Goal: Information Seeking & Learning: Learn about a topic

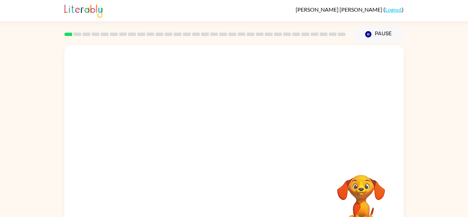
click at [252, 122] on video "Your browser must support playing .mp4 files to use Literably. Please try using…" at bounding box center [233, 102] width 339 height 115
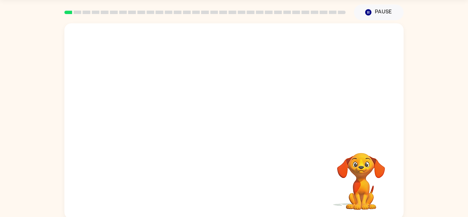
scroll to position [24, 0]
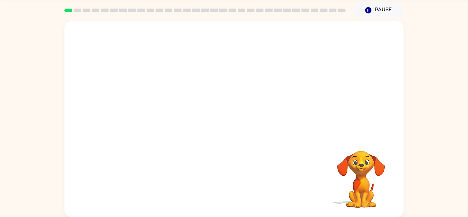
click at [362, 188] on video "Your browser must support playing .mp4 files to use Literably. Please try using…" at bounding box center [361, 174] width 68 height 68
click at [244, 123] on div at bounding box center [234, 122] width 44 height 25
click at [239, 124] on icon "button" at bounding box center [234, 122] width 12 height 12
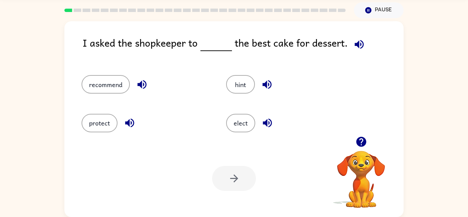
click at [94, 50] on div "I asked the shopkeeper to the best cake for dessert." at bounding box center [243, 48] width 321 height 26
click at [102, 128] on button "protect" at bounding box center [99, 123] width 36 height 18
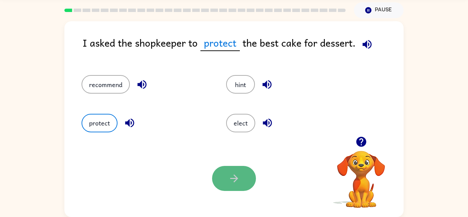
click at [241, 180] on button "button" at bounding box center [234, 178] width 44 height 25
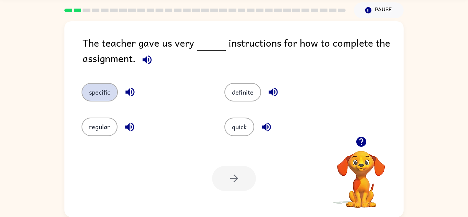
click at [94, 88] on button "specific" at bounding box center [99, 92] width 36 height 18
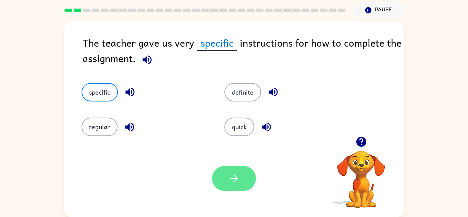
click at [232, 190] on button "button" at bounding box center [234, 178] width 44 height 25
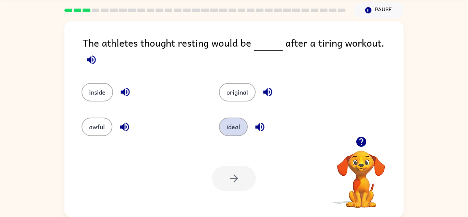
click at [239, 122] on button "ideal" at bounding box center [233, 126] width 29 height 18
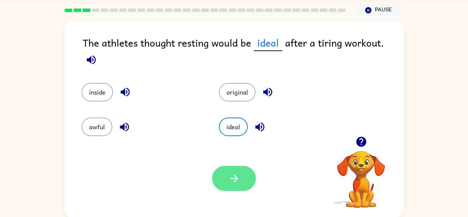
click at [234, 187] on button "button" at bounding box center [234, 178] width 44 height 25
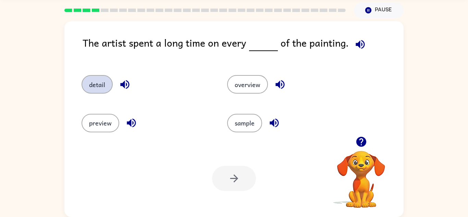
click at [97, 80] on button "detail" at bounding box center [96, 84] width 31 height 18
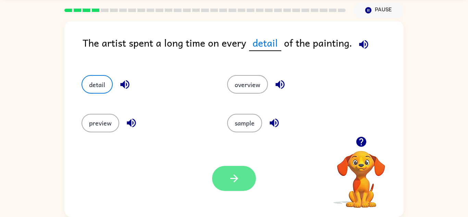
click at [246, 178] on button "button" at bounding box center [234, 178] width 44 height 25
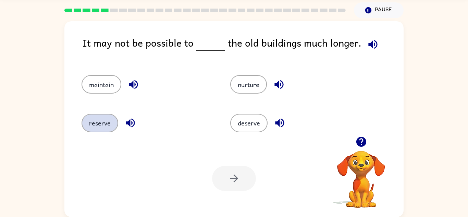
click at [104, 118] on button "reserve" at bounding box center [99, 123] width 37 height 18
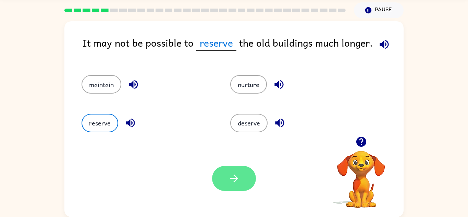
click at [215, 169] on button "button" at bounding box center [234, 178] width 44 height 25
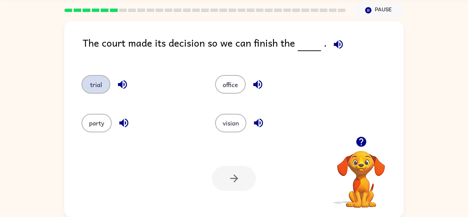
click at [97, 89] on button "trial" at bounding box center [95, 84] width 29 height 18
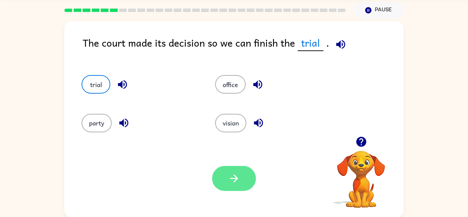
click at [236, 181] on icon "button" at bounding box center [234, 178] width 12 height 12
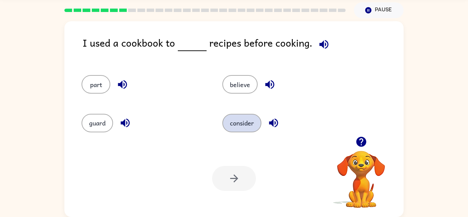
click at [240, 123] on button "consider" at bounding box center [241, 123] width 39 height 18
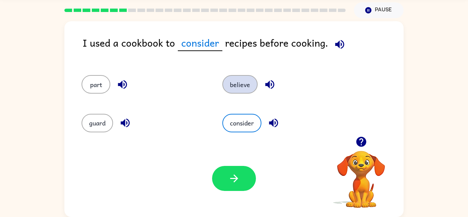
click at [244, 89] on button "believe" at bounding box center [239, 84] width 35 height 18
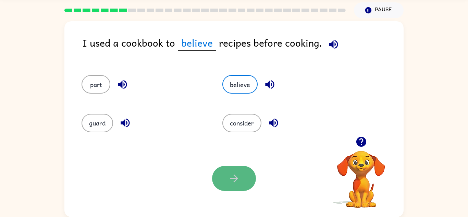
click at [238, 174] on icon "button" at bounding box center [234, 178] width 12 height 12
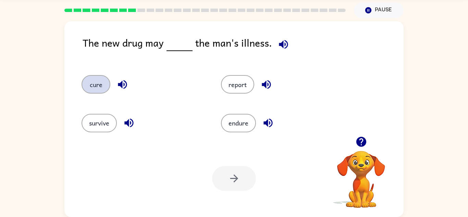
click at [99, 86] on button "cure" at bounding box center [95, 84] width 29 height 18
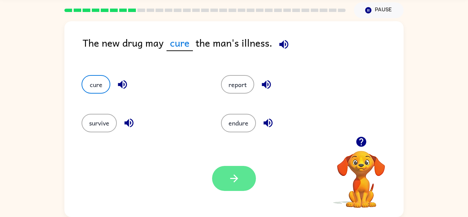
click at [236, 170] on button "button" at bounding box center [234, 178] width 44 height 25
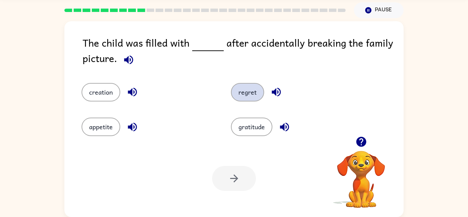
click at [246, 94] on button "regret" at bounding box center [247, 92] width 33 height 18
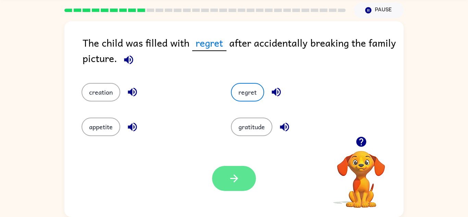
click at [230, 189] on button "button" at bounding box center [234, 178] width 44 height 25
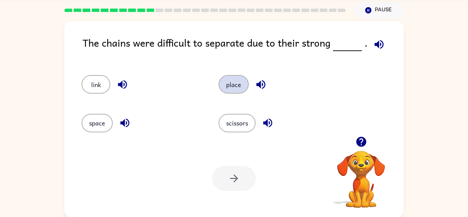
click at [241, 88] on button "place" at bounding box center [233, 84] width 30 height 18
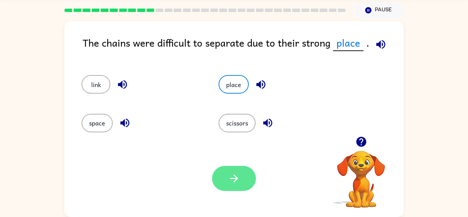
click at [239, 187] on button "button" at bounding box center [234, 178] width 44 height 25
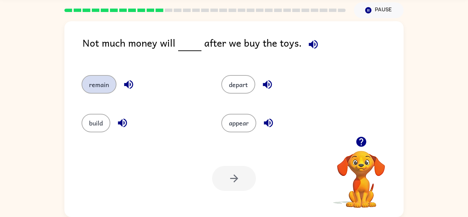
click at [97, 90] on button "remain" at bounding box center [98, 84] width 35 height 18
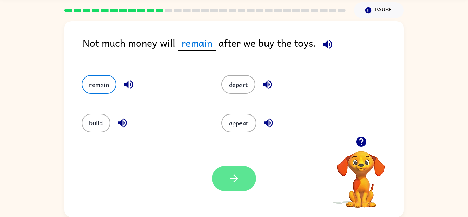
click at [219, 178] on button "button" at bounding box center [234, 178] width 44 height 25
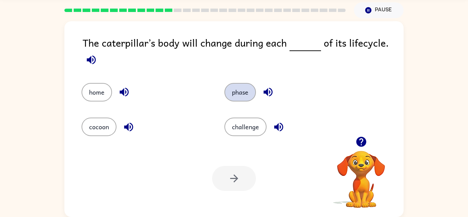
click at [238, 92] on button "phase" at bounding box center [239, 92] width 31 height 18
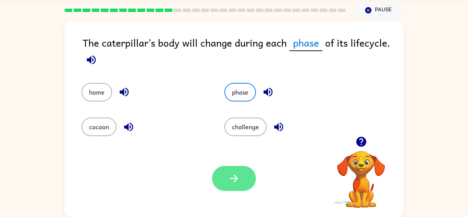
click at [223, 179] on button "button" at bounding box center [234, 178] width 44 height 25
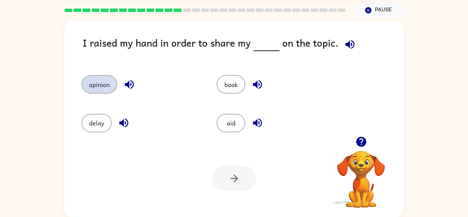
click at [91, 88] on button "opinion" at bounding box center [99, 84] width 36 height 18
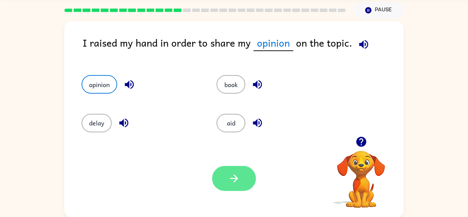
click at [244, 188] on button "button" at bounding box center [234, 178] width 44 height 25
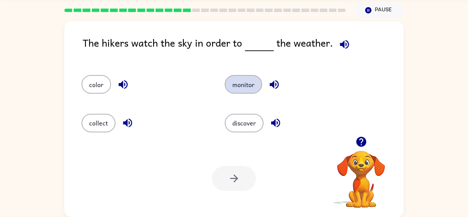
click at [233, 88] on button "monitor" at bounding box center [243, 84] width 37 height 18
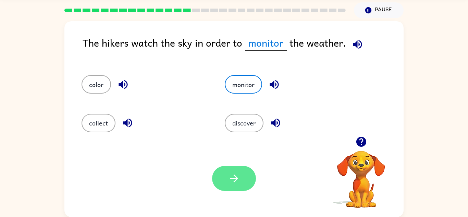
click at [230, 174] on icon "button" at bounding box center [234, 178] width 12 height 12
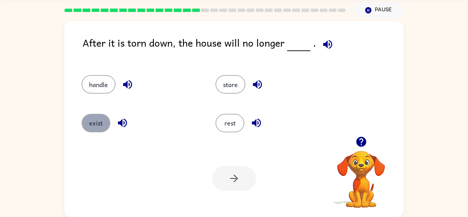
click at [103, 127] on button "exist" at bounding box center [95, 123] width 29 height 18
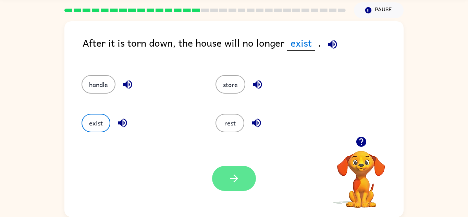
click at [251, 179] on button "button" at bounding box center [234, 178] width 44 height 25
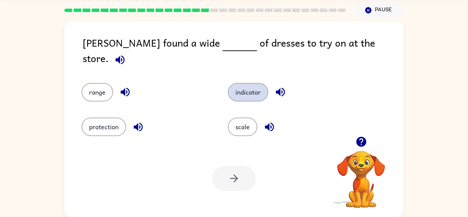
click at [246, 86] on button "indicator" at bounding box center [248, 92] width 40 height 18
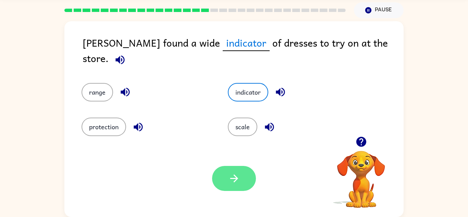
click at [241, 182] on button "button" at bounding box center [234, 178] width 44 height 25
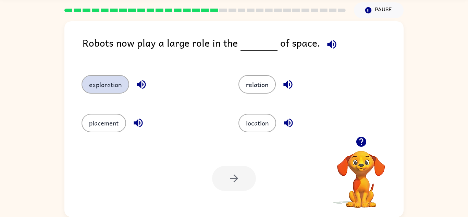
click at [102, 86] on button "exploration" at bounding box center [105, 84] width 48 height 18
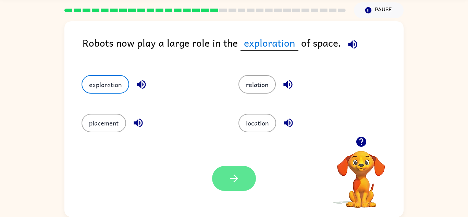
click at [254, 178] on button "button" at bounding box center [234, 178] width 44 height 25
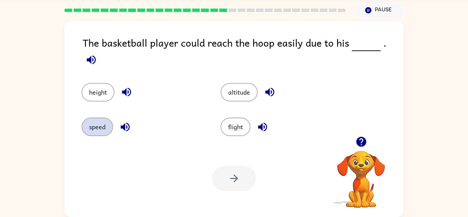
click at [105, 118] on button "speed" at bounding box center [96, 126] width 31 height 18
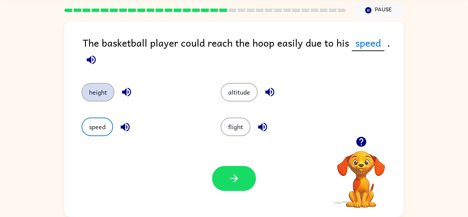
click at [94, 84] on button "height" at bounding box center [97, 92] width 33 height 18
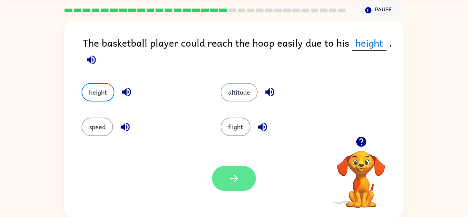
click at [231, 185] on button "button" at bounding box center [234, 178] width 44 height 25
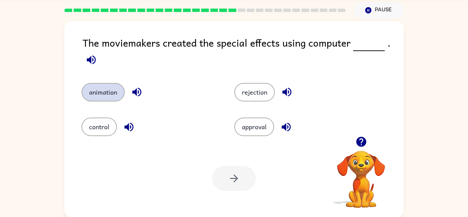
click at [111, 97] on button "animation" at bounding box center [102, 92] width 43 height 18
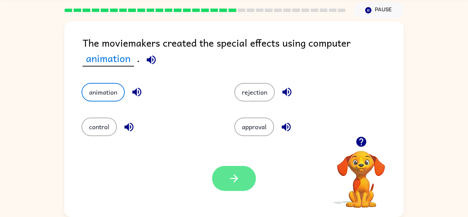
click at [217, 168] on button "button" at bounding box center [234, 178] width 44 height 25
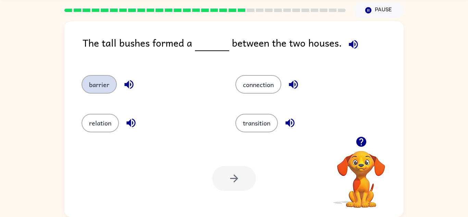
click at [93, 78] on button "barrier" at bounding box center [98, 84] width 35 height 18
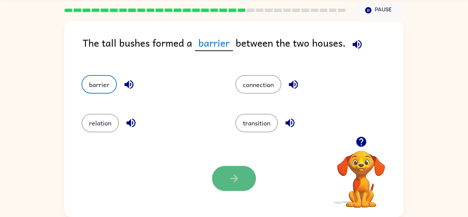
click at [234, 189] on button "button" at bounding box center [234, 178] width 44 height 25
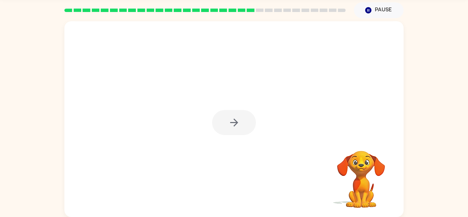
click at [227, 119] on div at bounding box center [234, 122] width 44 height 25
click at [228, 130] on div at bounding box center [234, 122] width 44 height 25
click at [232, 132] on button "button" at bounding box center [234, 122] width 44 height 25
click at [229, 128] on div at bounding box center [234, 122] width 44 height 25
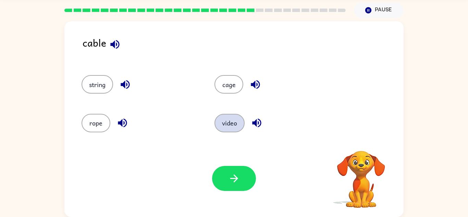
click at [223, 126] on button "video" at bounding box center [229, 123] width 30 height 18
click at [98, 87] on button "string" at bounding box center [96, 84] width 31 height 18
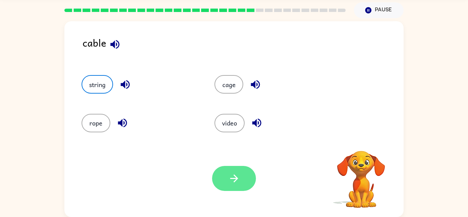
click at [239, 189] on button "button" at bounding box center [234, 178] width 44 height 25
click at [235, 183] on div at bounding box center [234, 178] width 44 height 25
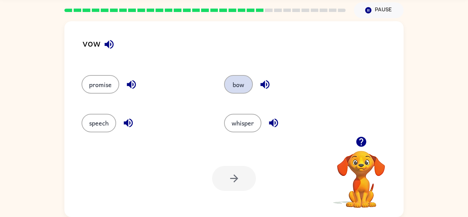
click at [234, 87] on button "bow" at bounding box center [238, 84] width 29 height 18
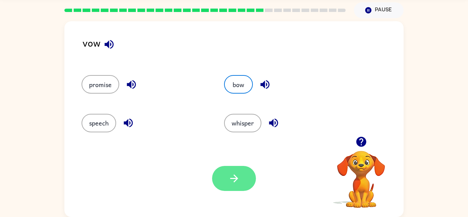
click at [226, 186] on button "button" at bounding box center [234, 178] width 44 height 25
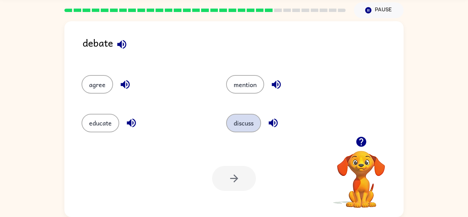
click at [241, 126] on button "discuss" at bounding box center [243, 123] width 35 height 18
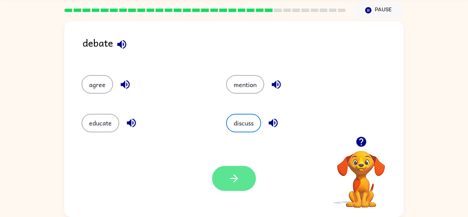
click at [239, 183] on icon "button" at bounding box center [234, 178] width 12 height 12
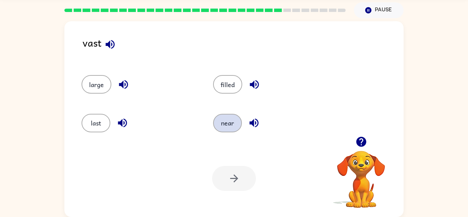
click at [223, 128] on button "near" at bounding box center [227, 123] width 29 height 18
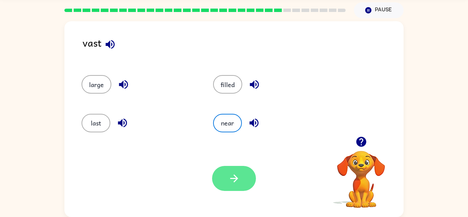
click at [238, 176] on icon "button" at bounding box center [234, 178] width 12 height 12
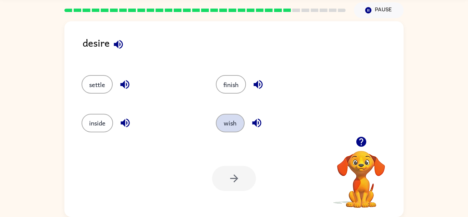
click at [225, 127] on button "wish" at bounding box center [230, 123] width 29 height 18
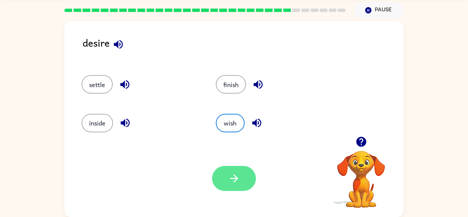
click at [252, 184] on button "button" at bounding box center [234, 178] width 44 height 25
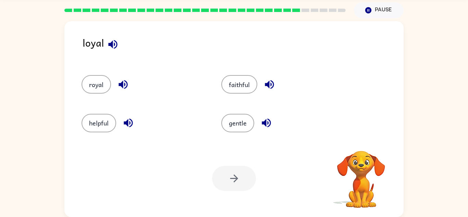
click at [243, 173] on div at bounding box center [234, 178] width 44 height 25
click at [233, 90] on button "faithful" at bounding box center [239, 84] width 36 height 18
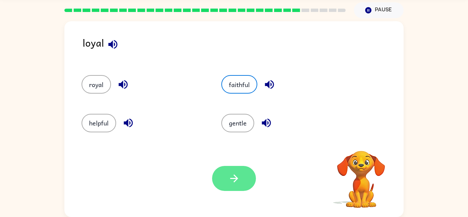
click at [239, 175] on icon "button" at bounding box center [234, 178] width 12 height 12
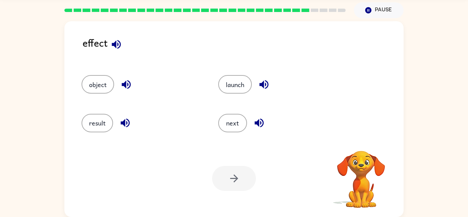
click at [229, 173] on div at bounding box center [234, 178] width 44 height 25
click at [100, 119] on button "result" at bounding box center [96, 123] width 31 height 18
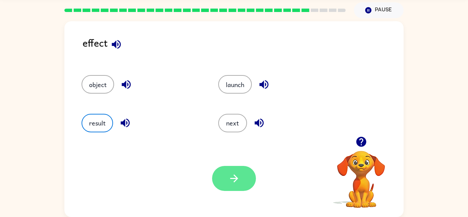
click at [236, 183] on icon "button" at bounding box center [234, 178] width 12 height 12
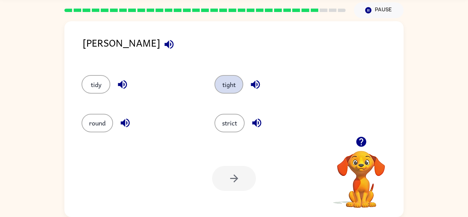
click at [229, 90] on button "tight" at bounding box center [228, 84] width 29 height 18
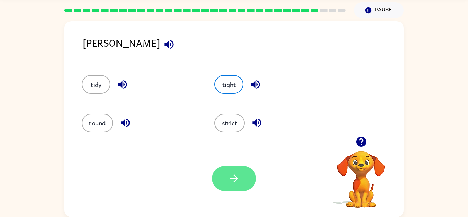
click at [225, 178] on button "button" at bounding box center [234, 178] width 44 height 25
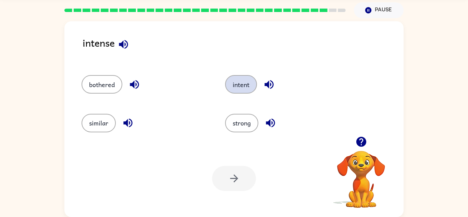
click at [237, 90] on button "intent" at bounding box center [241, 84] width 32 height 18
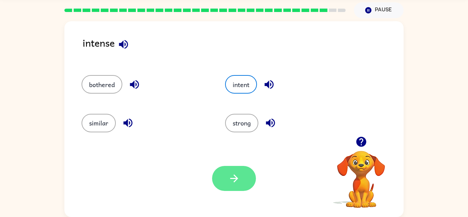
click at [224, 185] on button "button" at bounding box center [234, 178] width 44 height 25
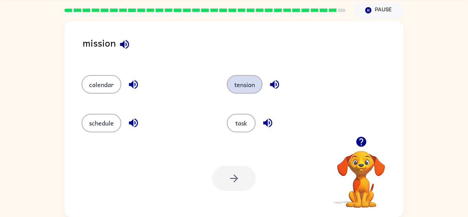
click at [245, 89] on button "tension" at bounding box center [245, 84] width 36 height 18
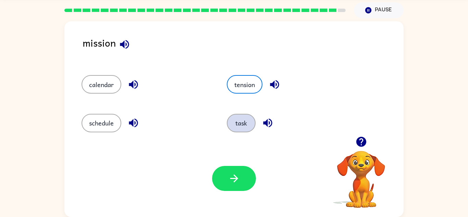
click at [246, 127] on button "task" at bounding box center [241, 123] width 29 height 18
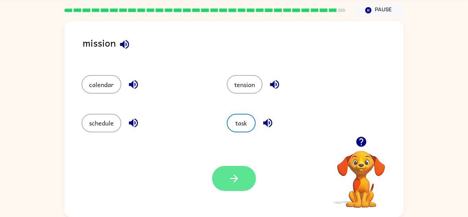
click at [250, 176] on button "button" at bounding box center [234, 178] width 44 height 25
